Goal: Navigation & Orientation: Find specific page/section

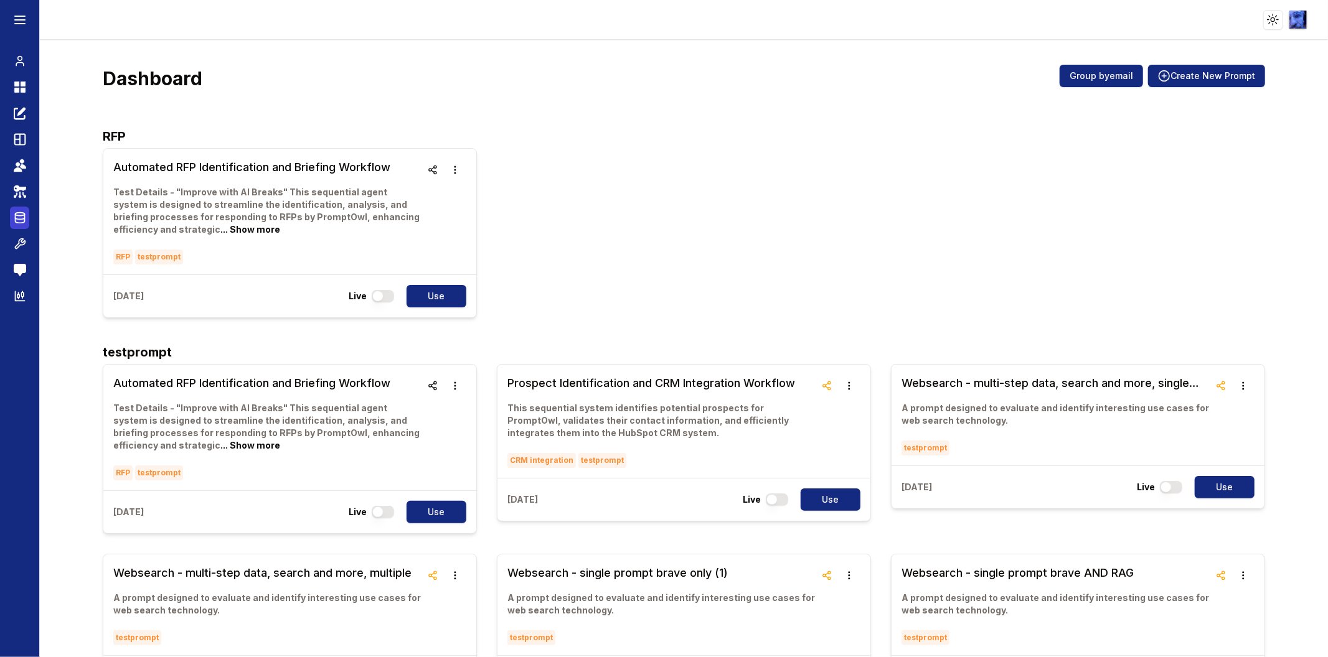
click at [14, 220] on icon at bounding box center [20, 217] width 12 height 15
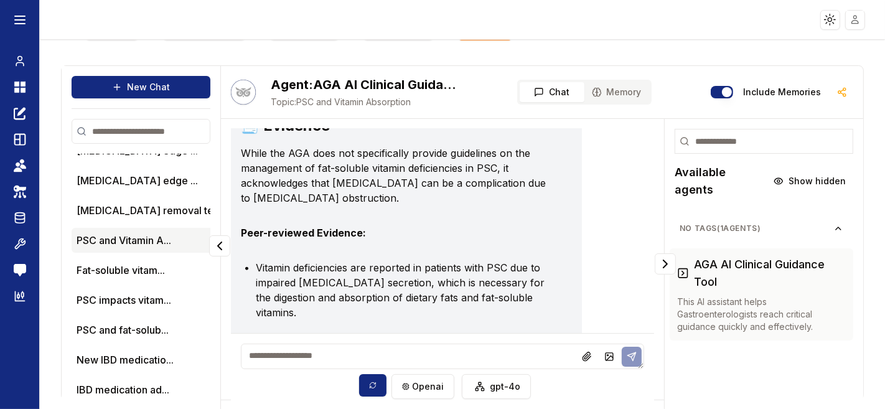
scroll to position [373, 0]
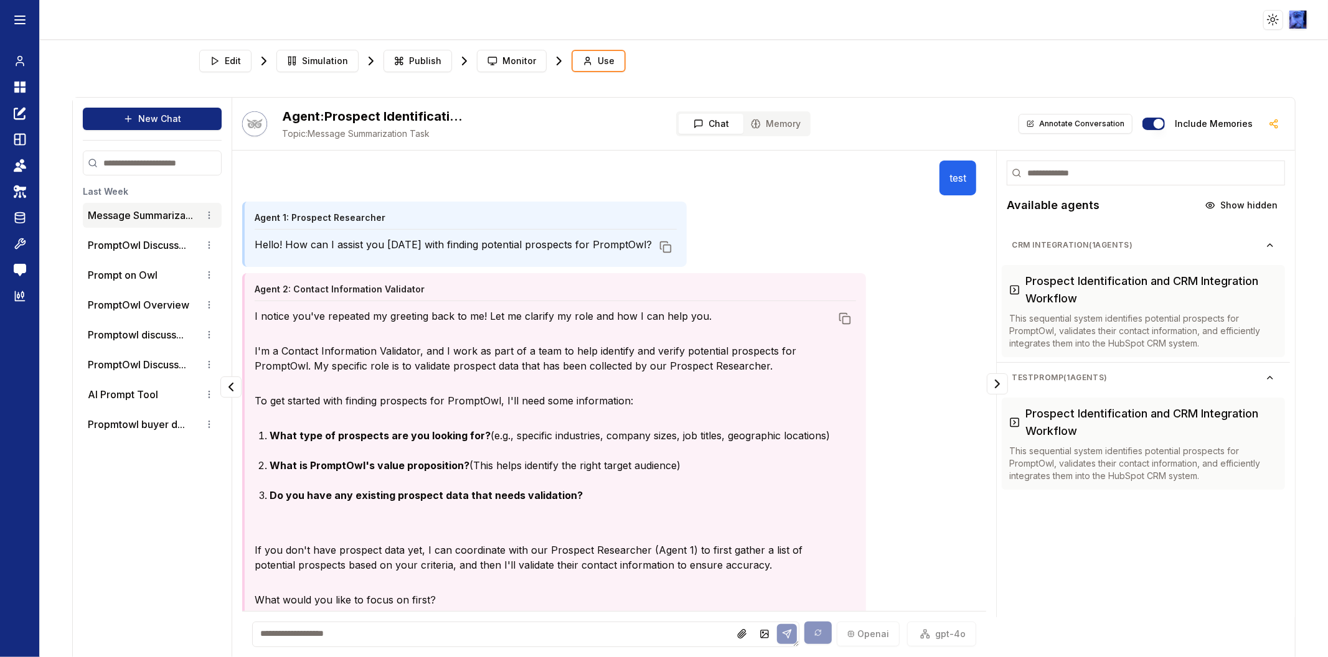
scroll to position [19, 0]
